Goal: Check status: Check status

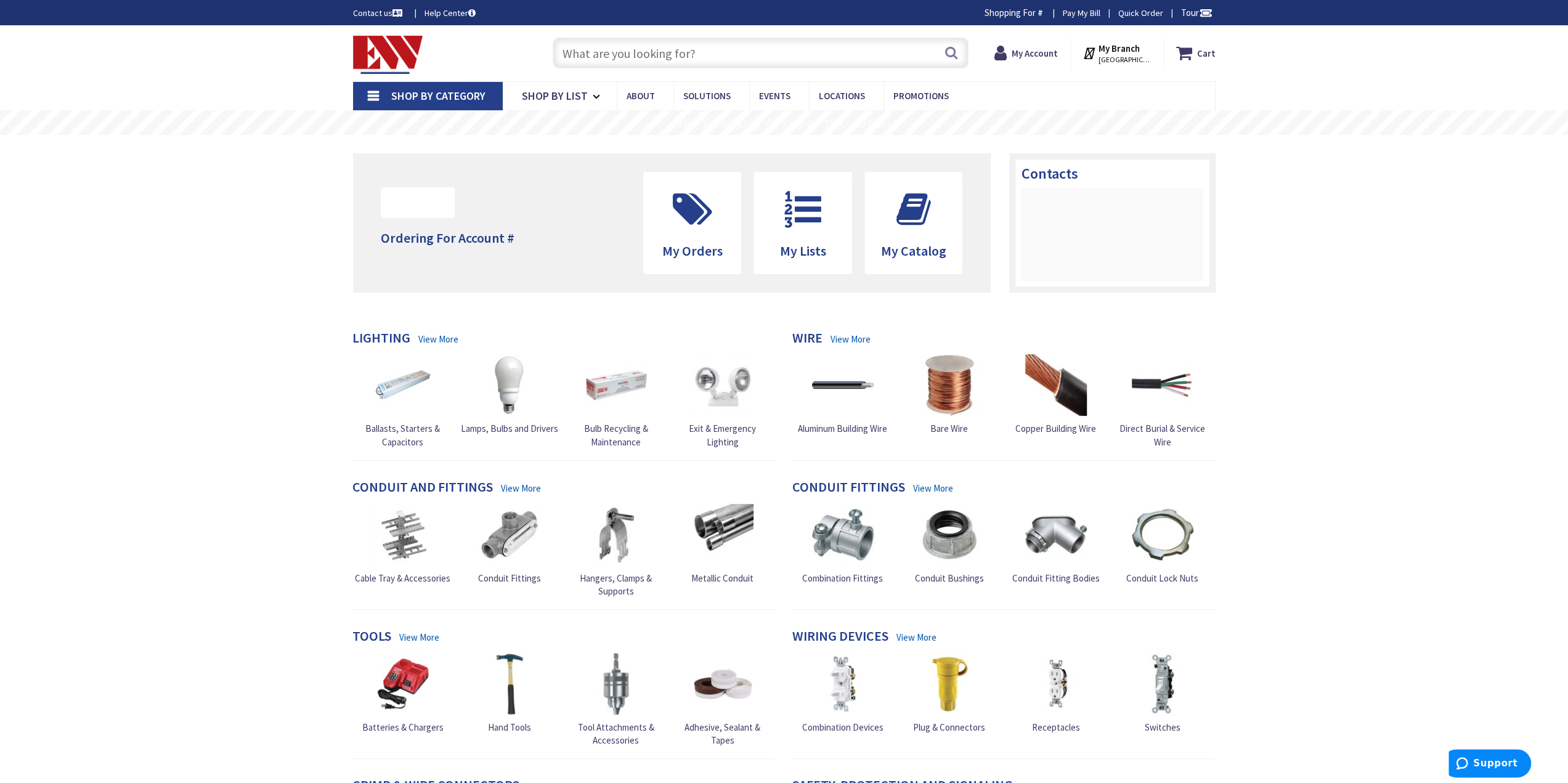
type input "[GEOGRAPHIC_DATA], [GEOGRAPHIC_DATA]"
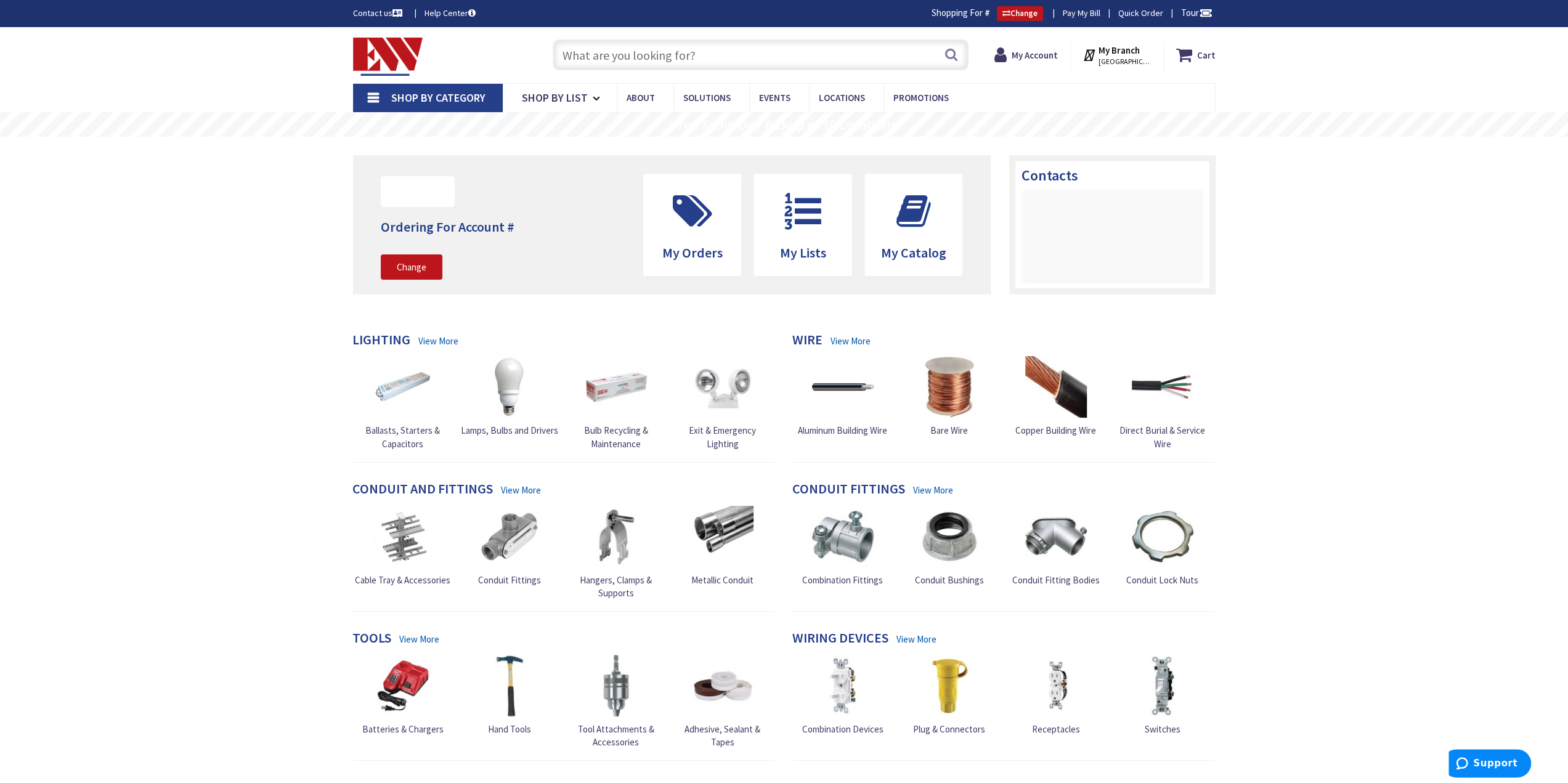
click at [1115, 52] on strong "My Branch" at bounding box center [1120, 50] width 41 height 11
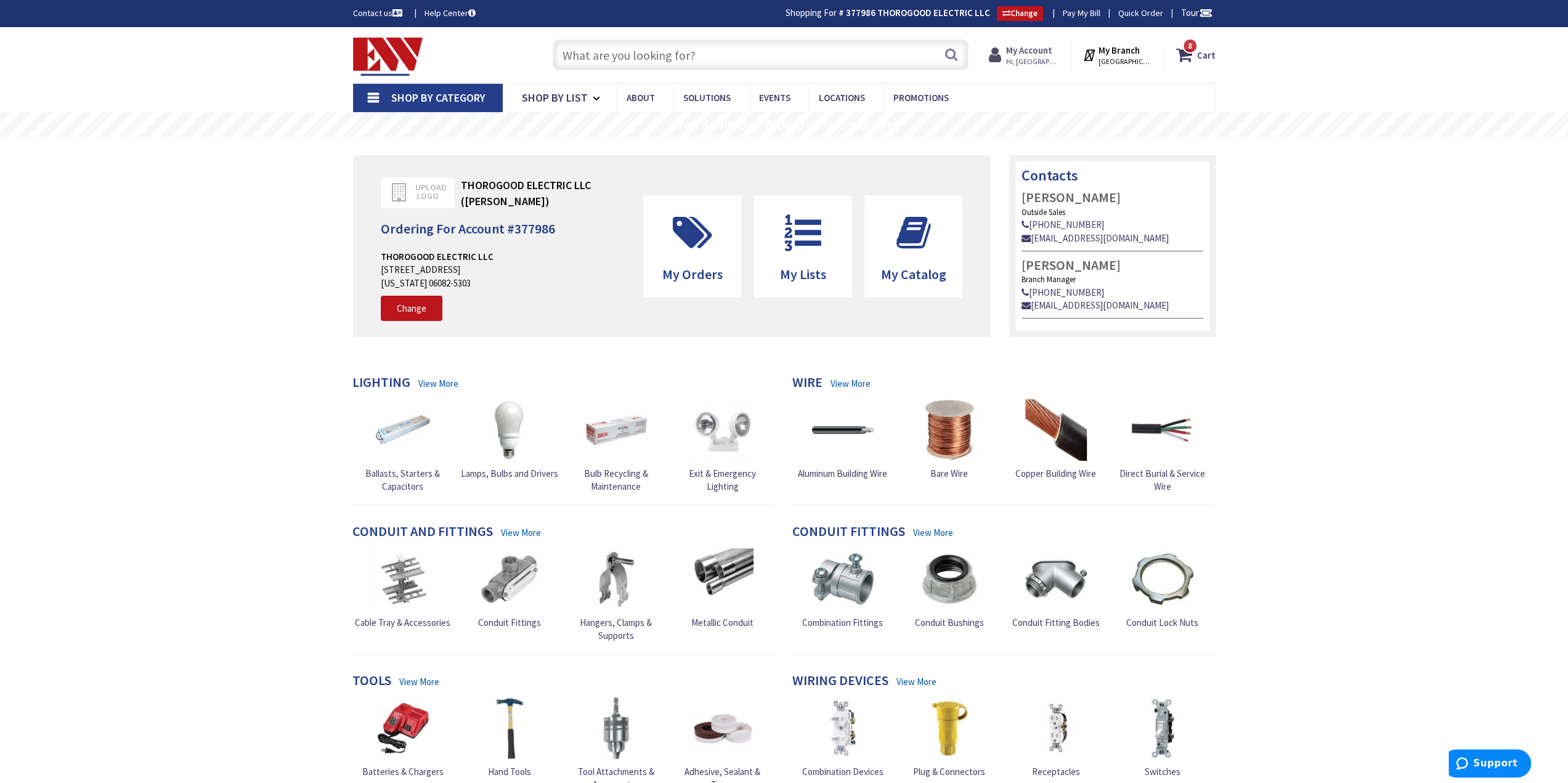
click at [1043, 50] on strong "My Account" at bounding box center [1028, 50] width 46 height 11
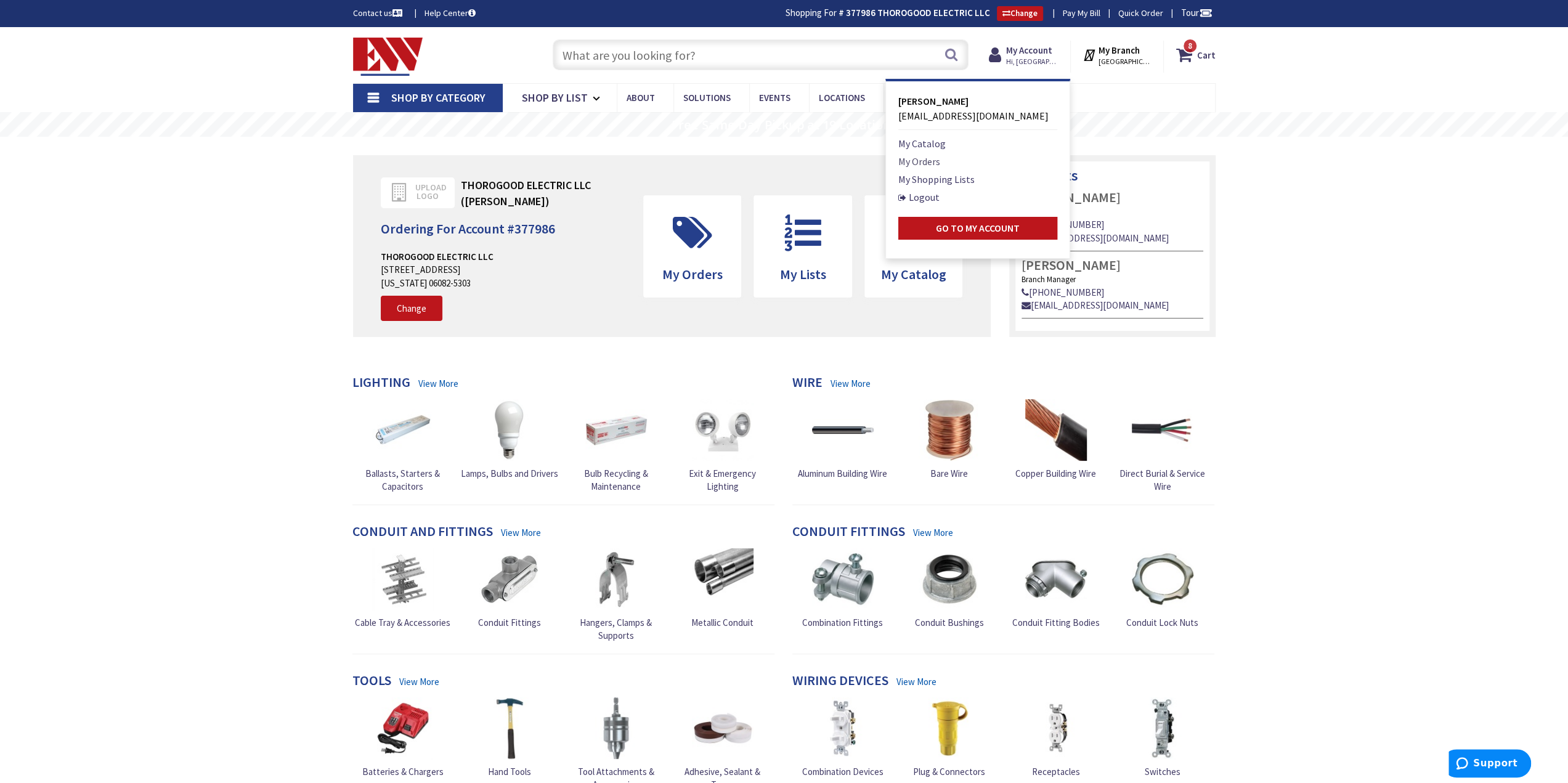
click at [925, 164] on link "My Orders" at bounding box center [919, 162] width 42 height 15
